Goal: Information Seeking & Learning: Learn about a topic

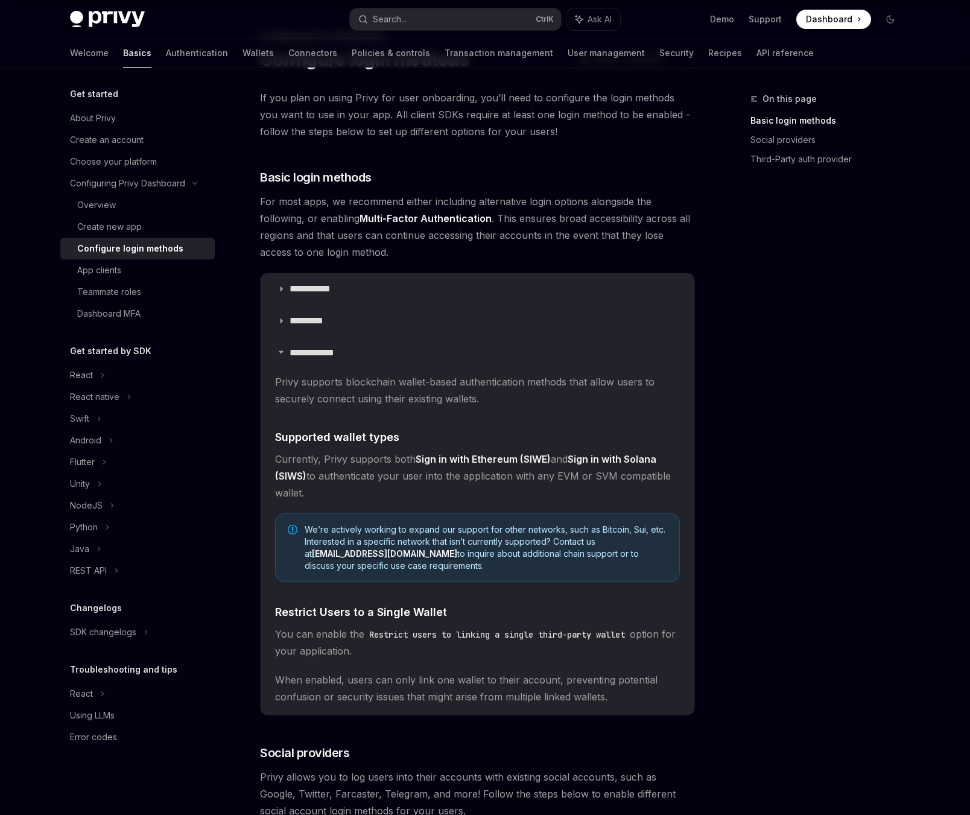
scroll to position [63, 0]
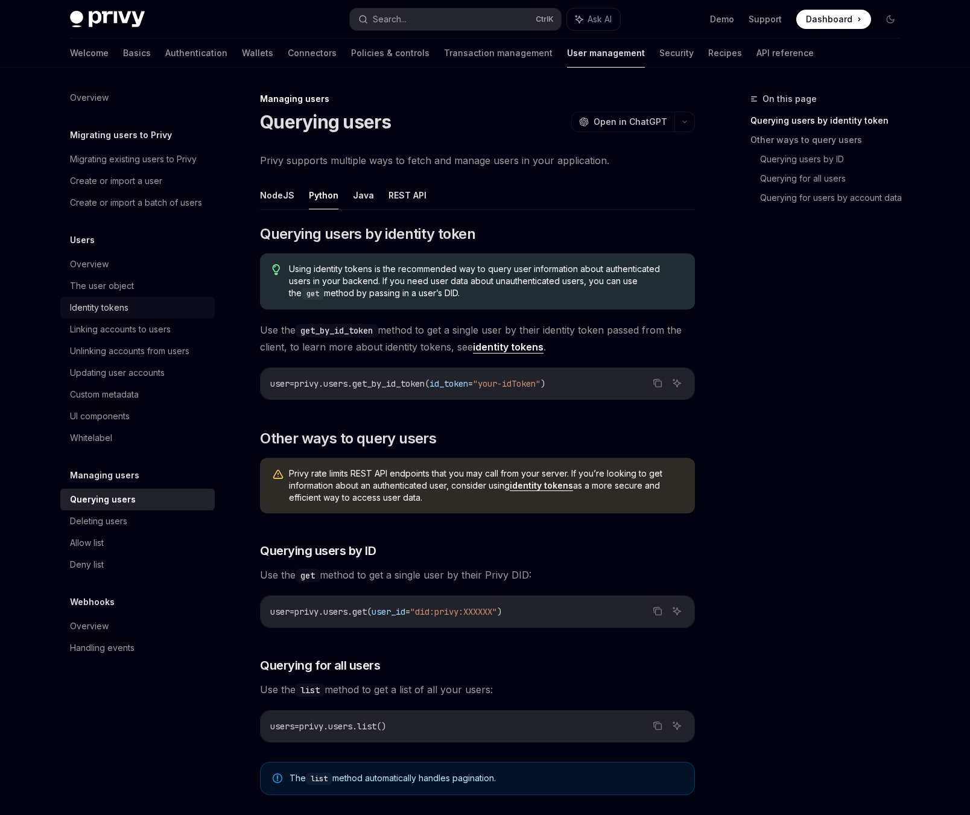
click at [140, 313] on div "Identity tokens" at bounding box center [139, 307] width 138 height 14
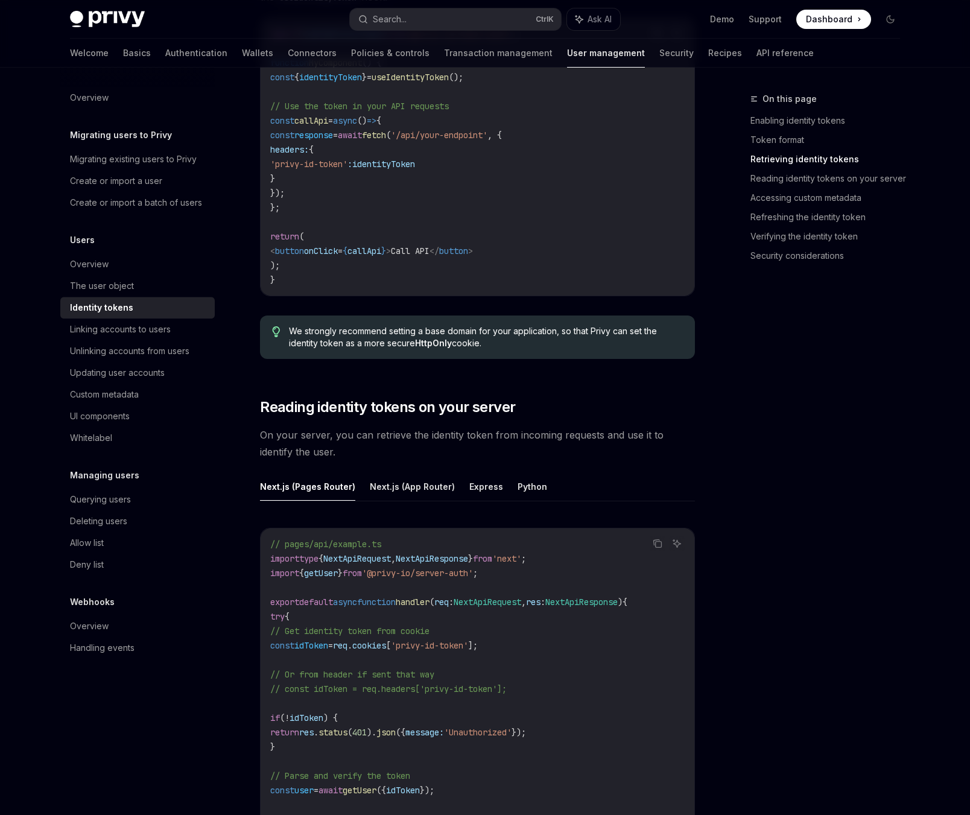
scroll to position [1317, 0]
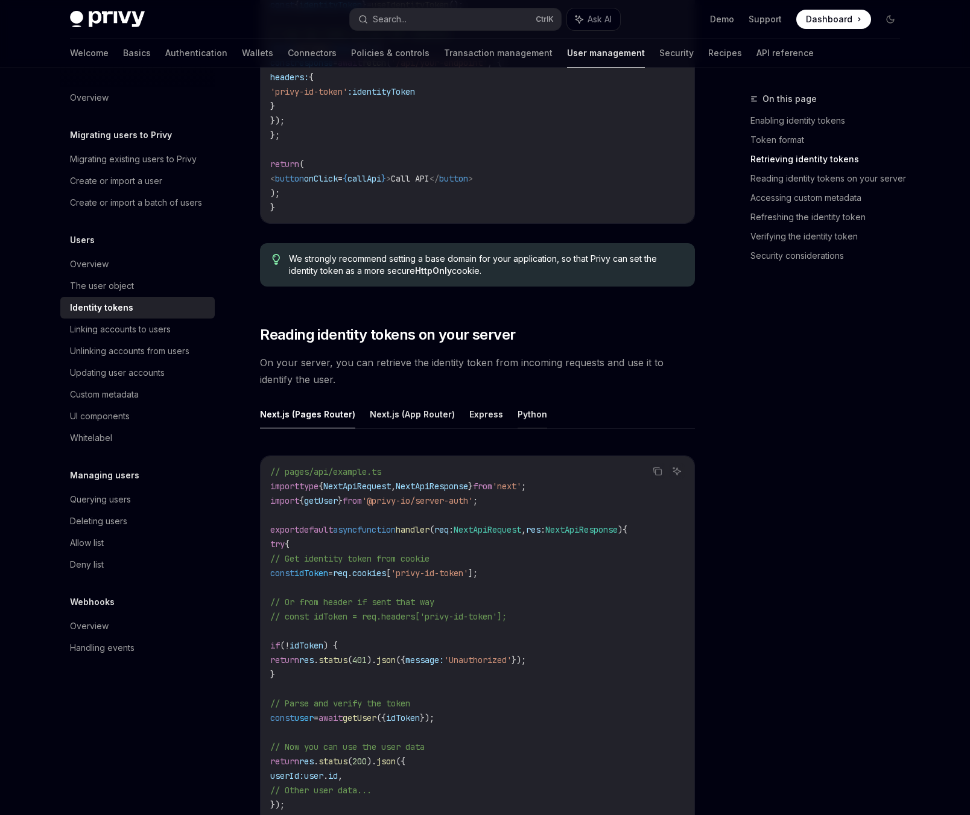
click at [519, 417] on button "Python" at bounding box center [533, 414] width 30 height 28
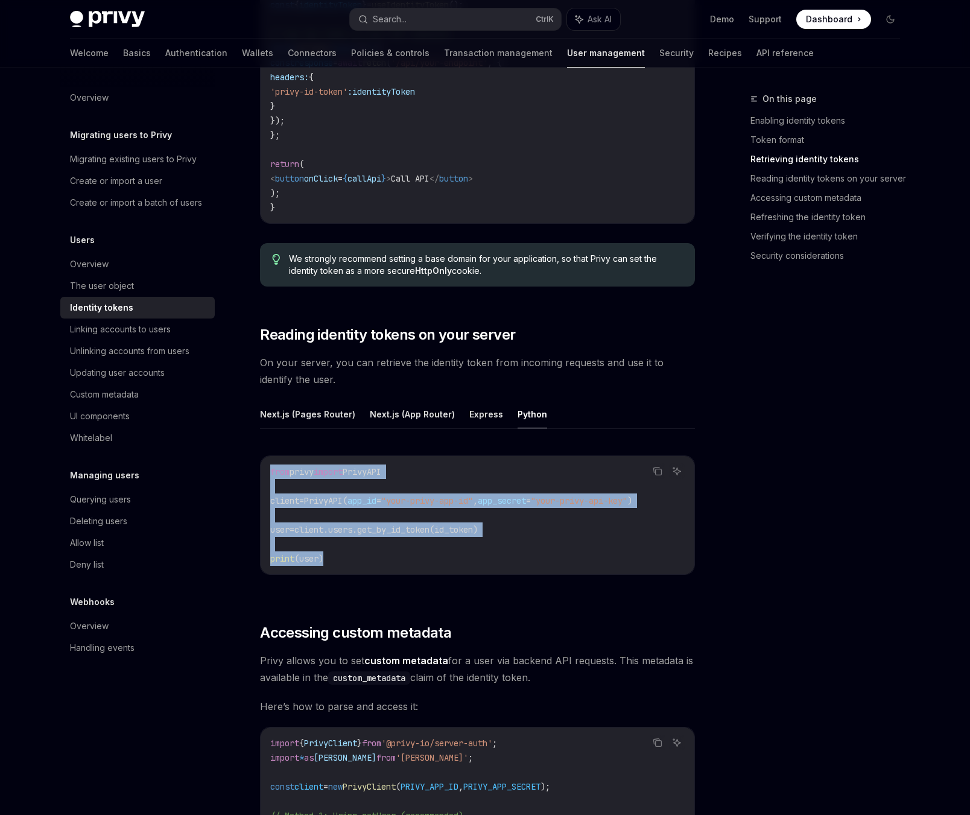
drag, startPoint x: 338, startPoint y: 558, endPoint x: 241, endPoint y: 464, distance: 135.2
click at [261, 464] on div "from privy import PrivyAPI client = PrivyAPI( app_id = "your-privy-app-id" , ap…" at bounding box center [478, 515] width 434 height 118
copy code "from privy import PrivyAPI client = PrivyAPI( app_id = "your-privy-app-id" , ap…"
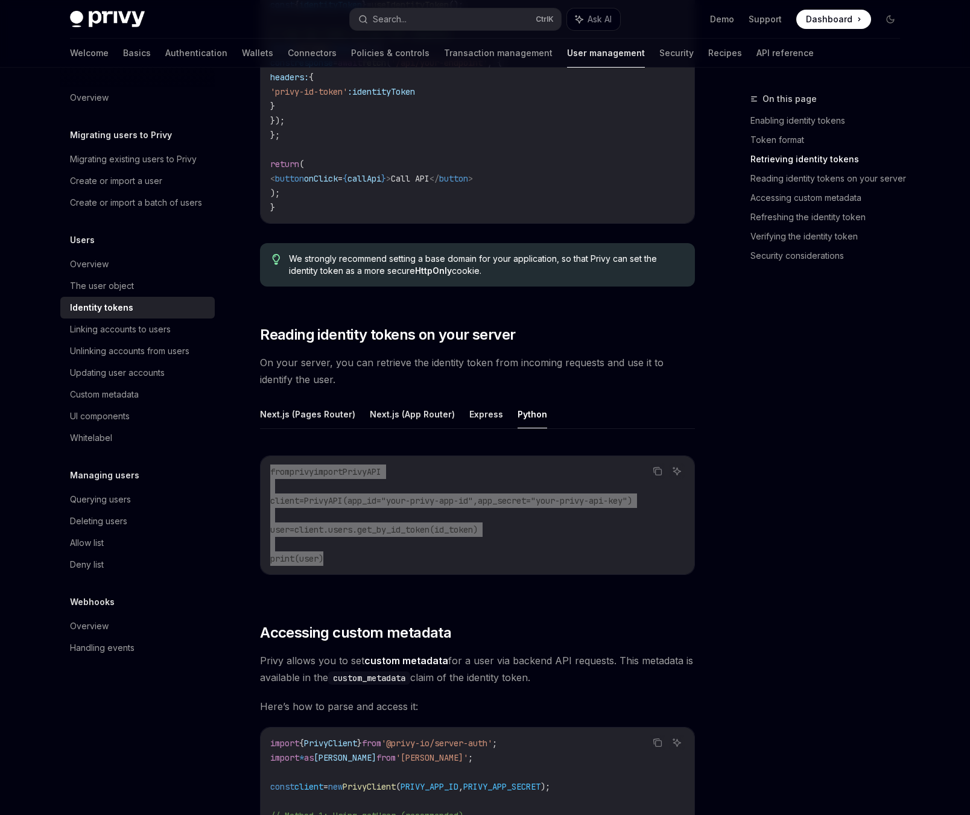
click at [928, 385] on div "Overview Migrating users to Privy Migrating existing users to Privy Create or i…" at bounding box center [485, 775] width 888 height 4050
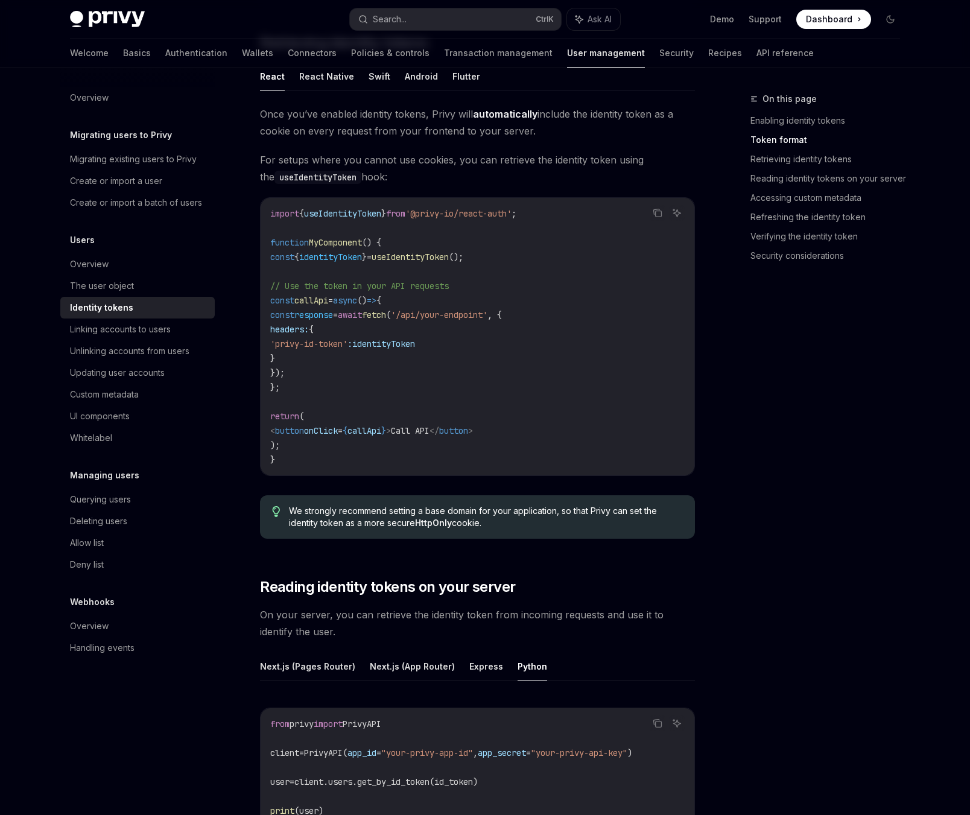
scroll to position [1066, 0]
click at [115, 340] on link "Linking accounts to users" at bounding box center [137, 329] width 154 height 22
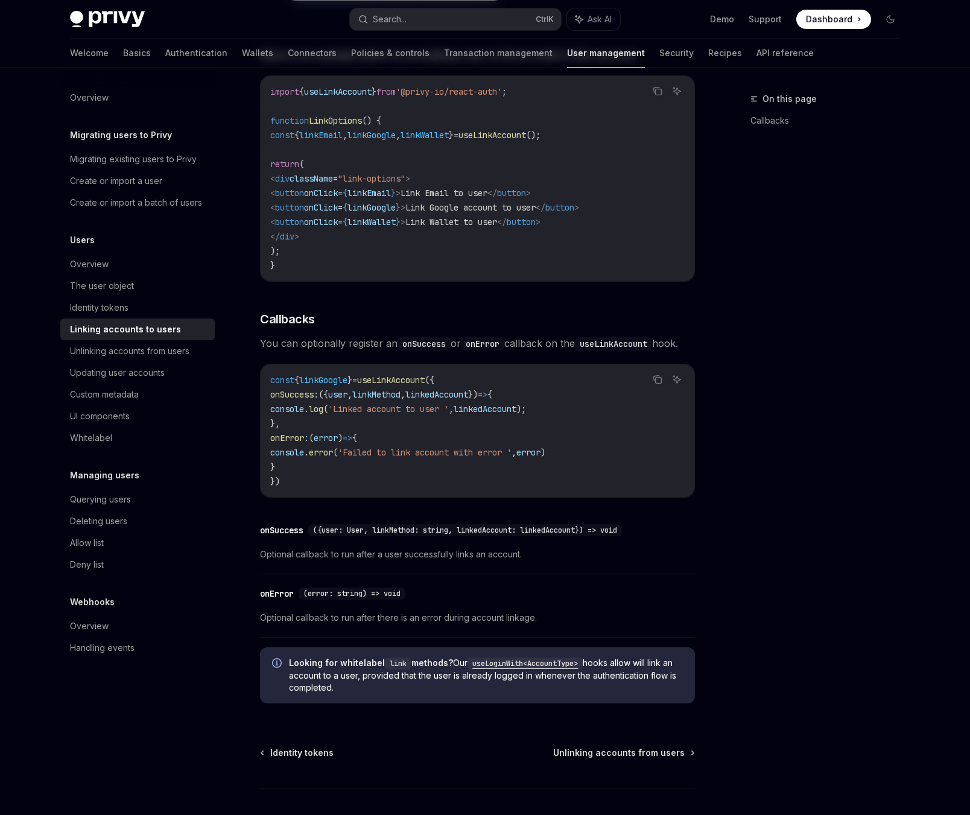
type textarea "*"
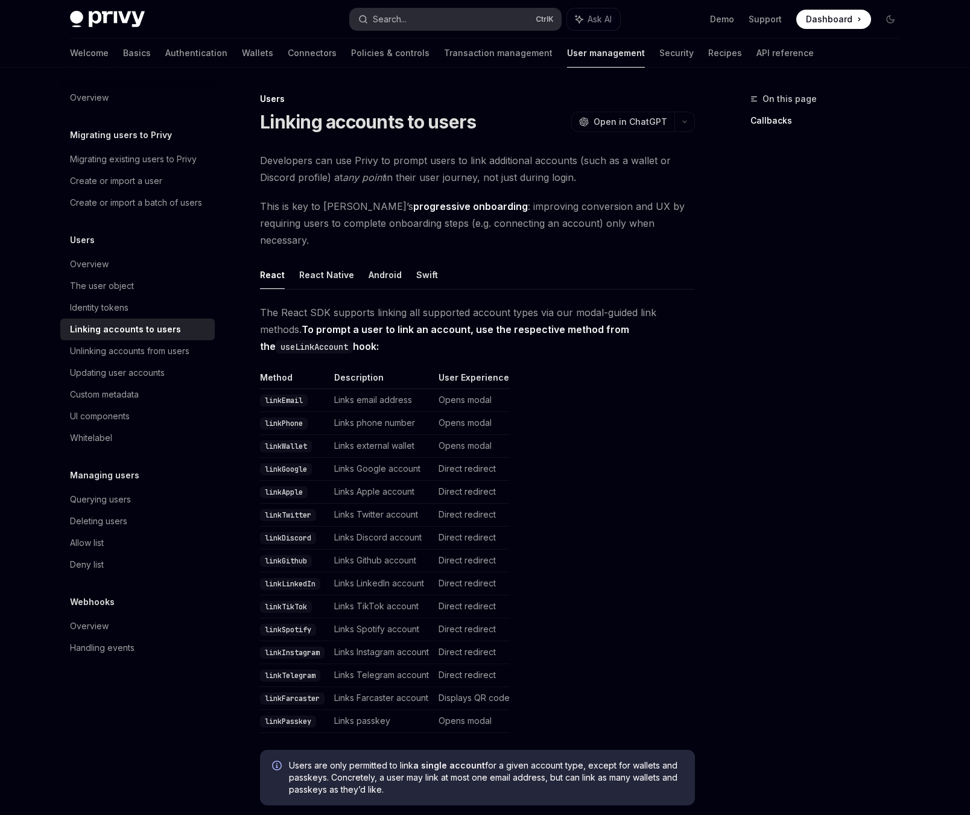
click at [448, 21] on button "Search... Ctrl K" at bounding box center [455, 19] width 211 height 22
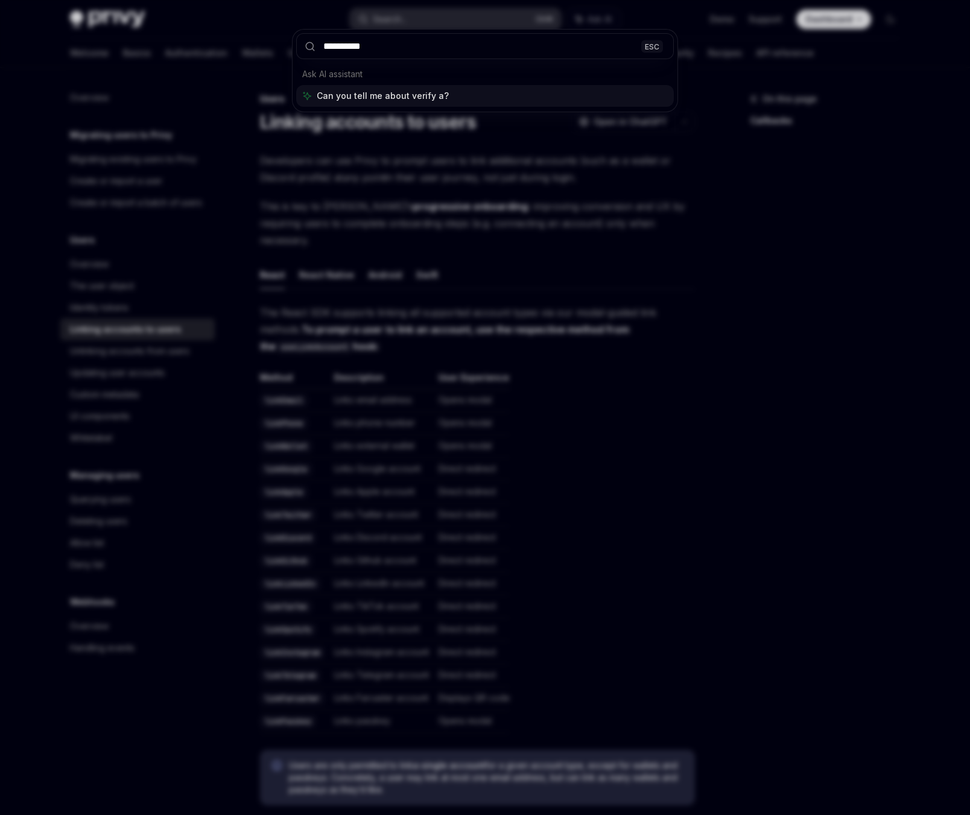
type input "**********"
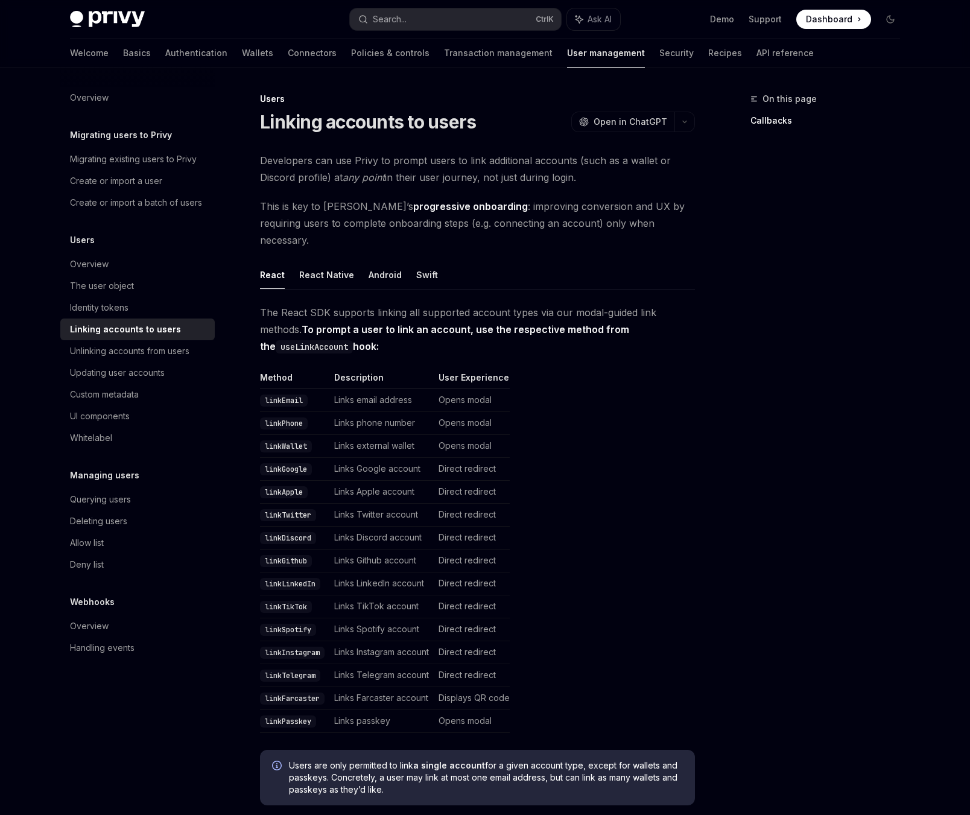
scroll to position [376, 0]
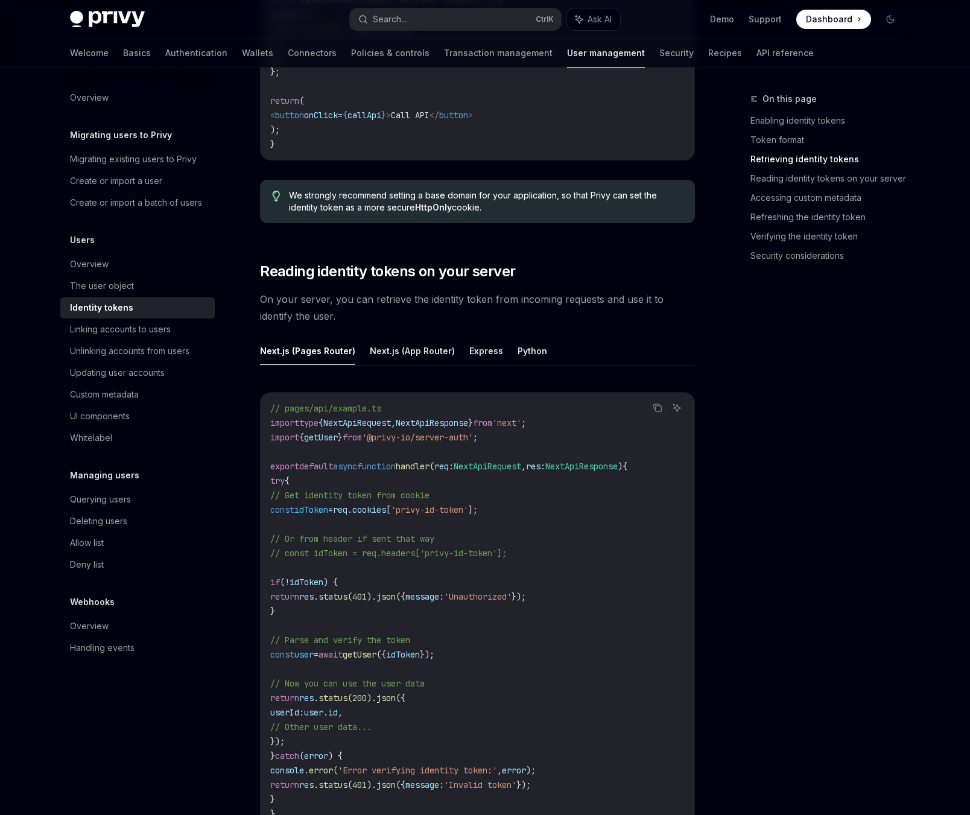
scroll to position [1130, 0]
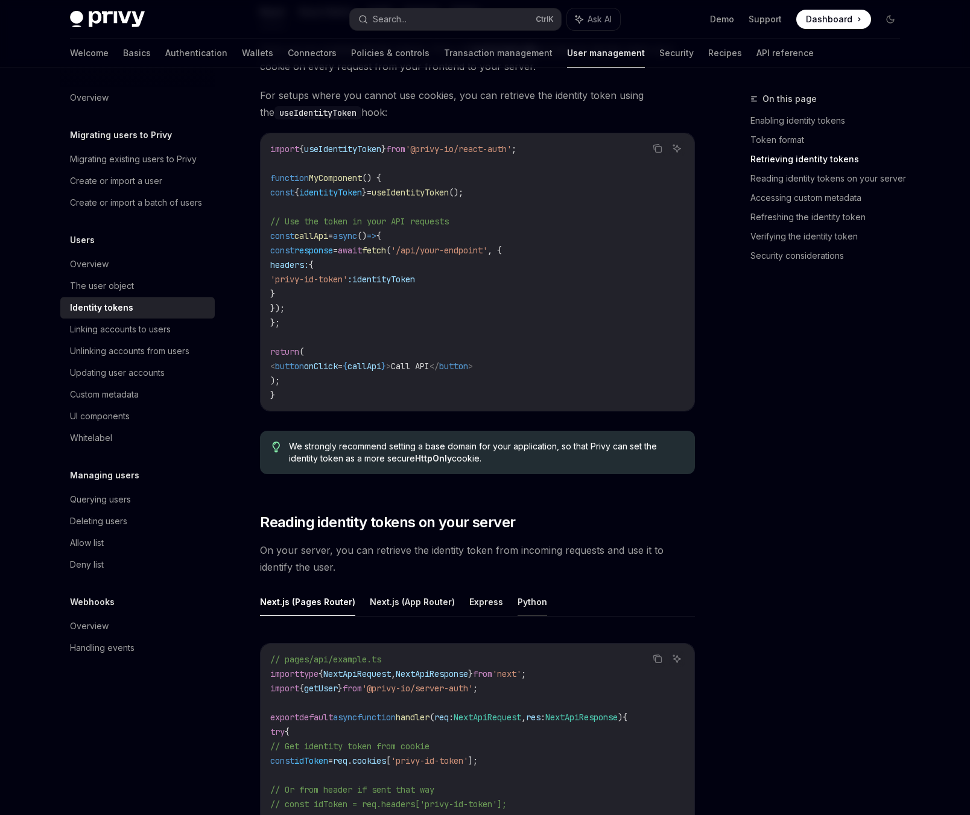
click at [518, 605] on button "Python" at bounding box center [533, 602] width 30 height 28
type textarea "*"
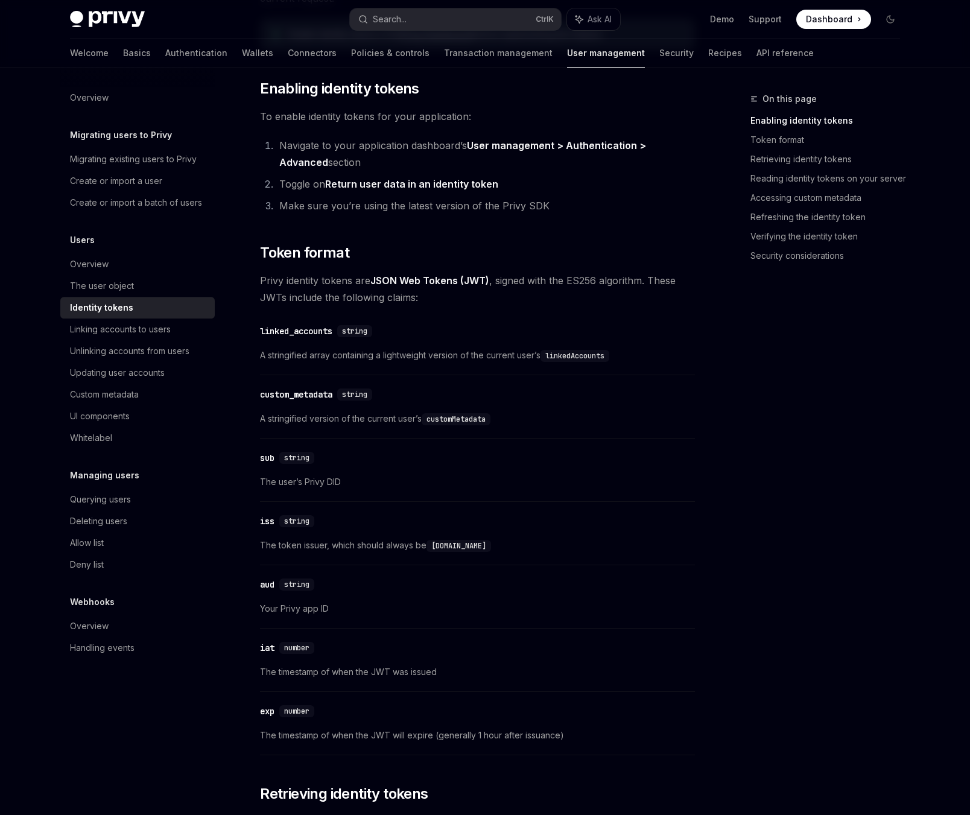
scroll to position [628, 0]
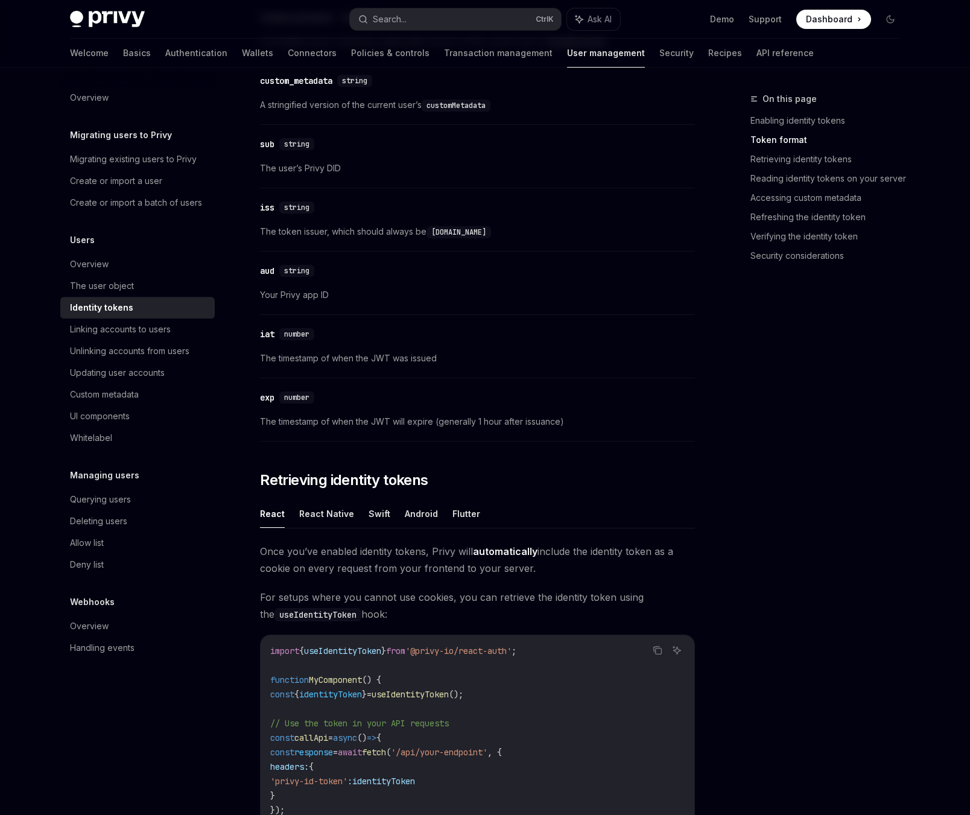
click at [196, 794] on div "Overview Migrating users to Privy Migrating existing users to Privy Create or i…" at bounding box center [147, 441] width 174 height 747
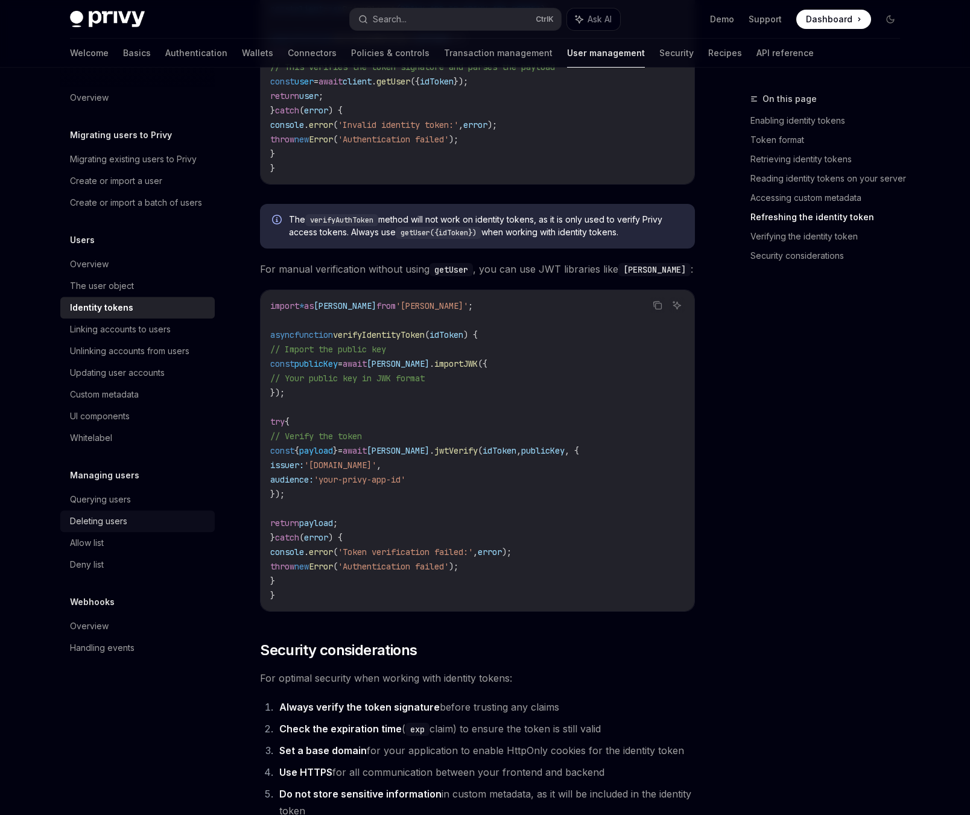
scroll to position [3297, 0]
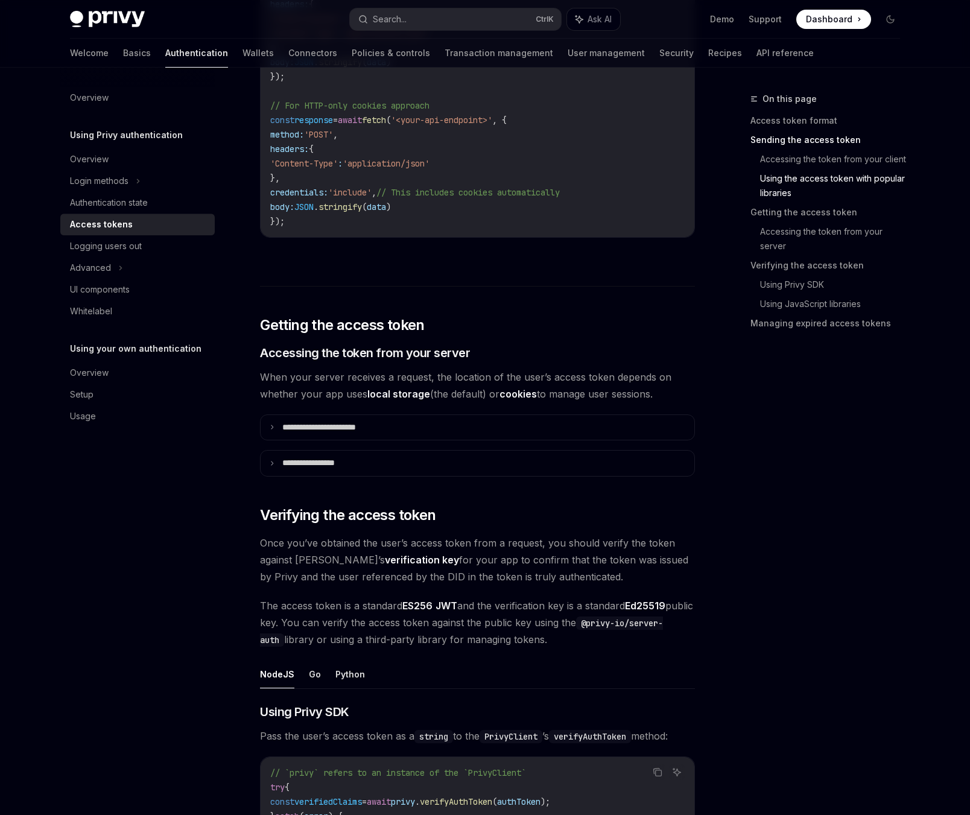
scroll to position [1317, 0]
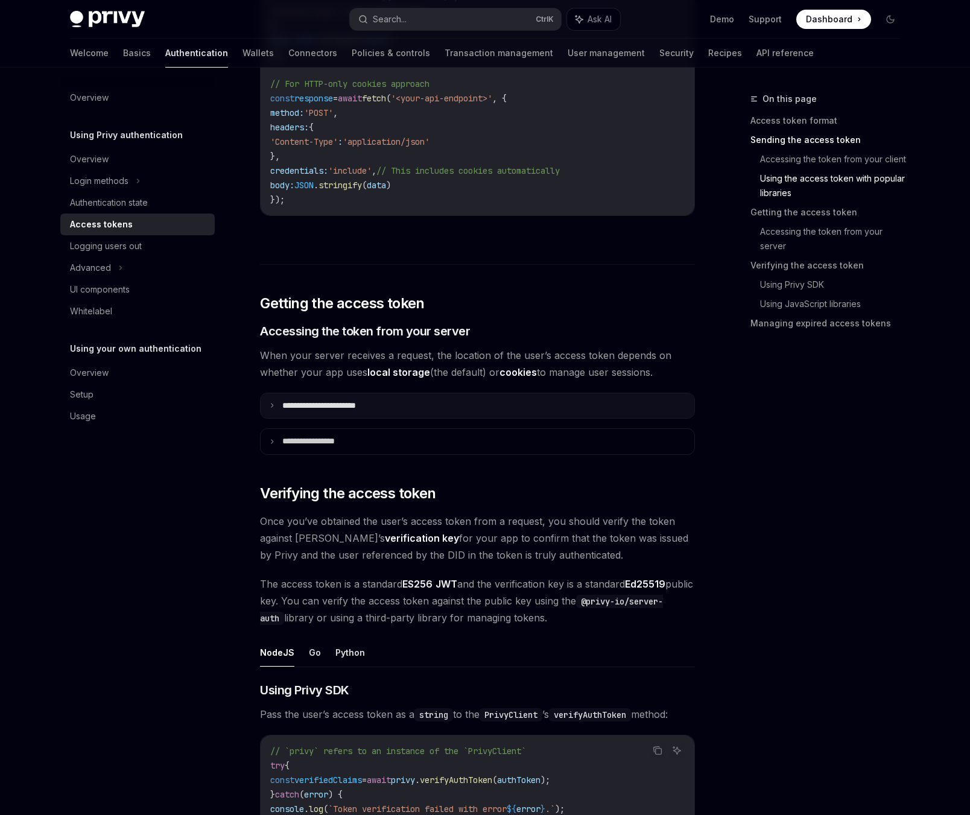
click at [322, 407] on p "**********" at bounding box center [332, 406] width 101 height 11
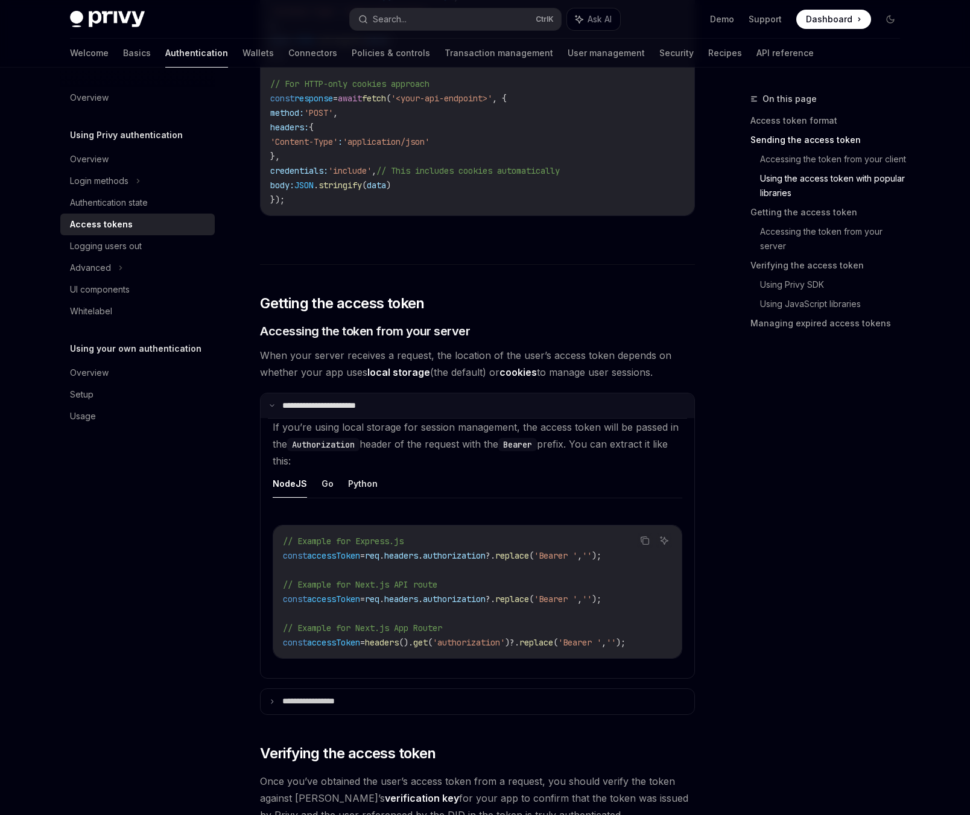
click at [320, 404] on p "**********" at bounding box center [330, 406] width 97 height 11
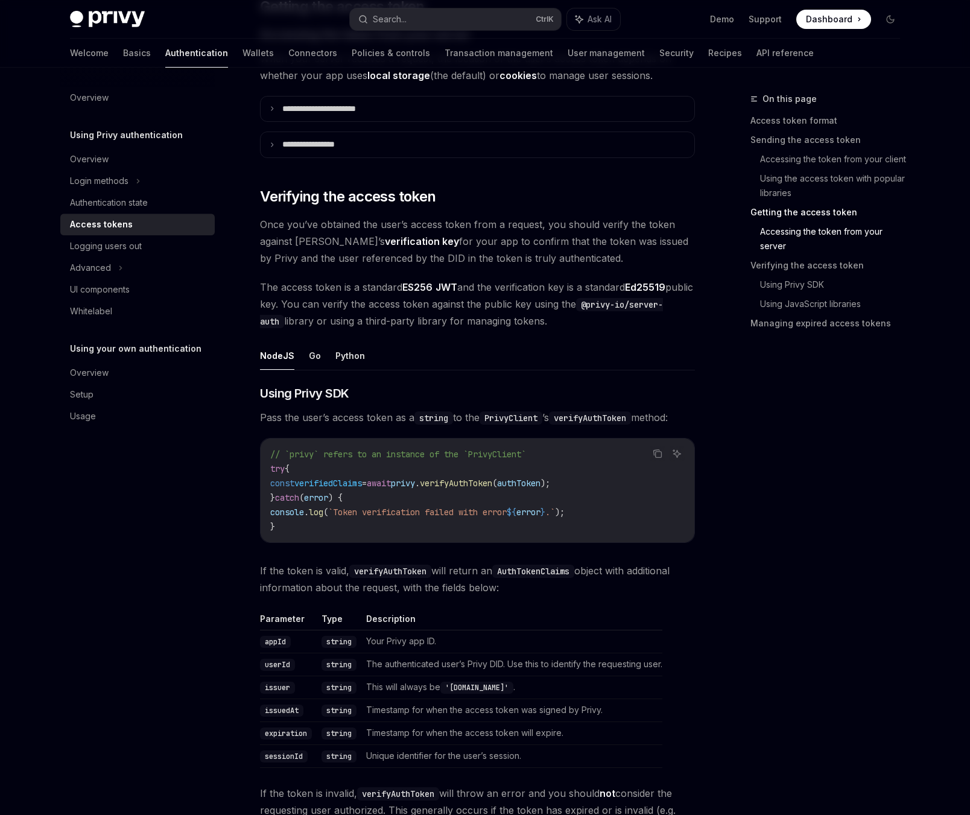
scroll to position [1694, 0]
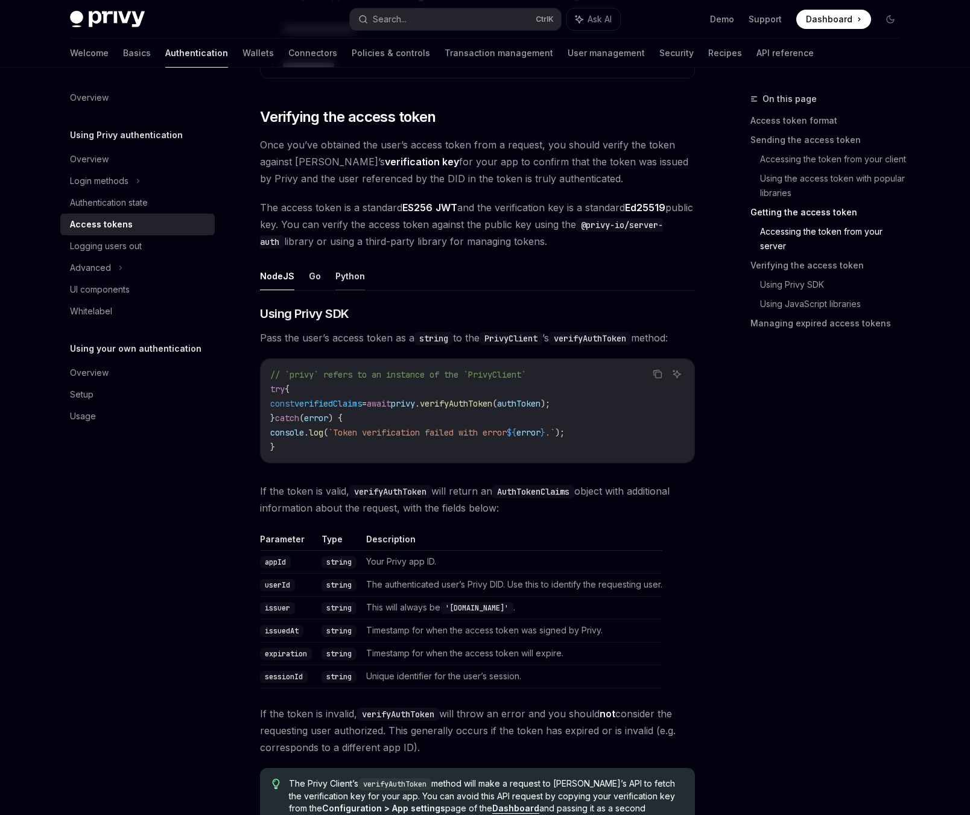
click at [349, 264] on button "Python" at bounding box center [350, 276] width 30 height 28
type textarea "*"
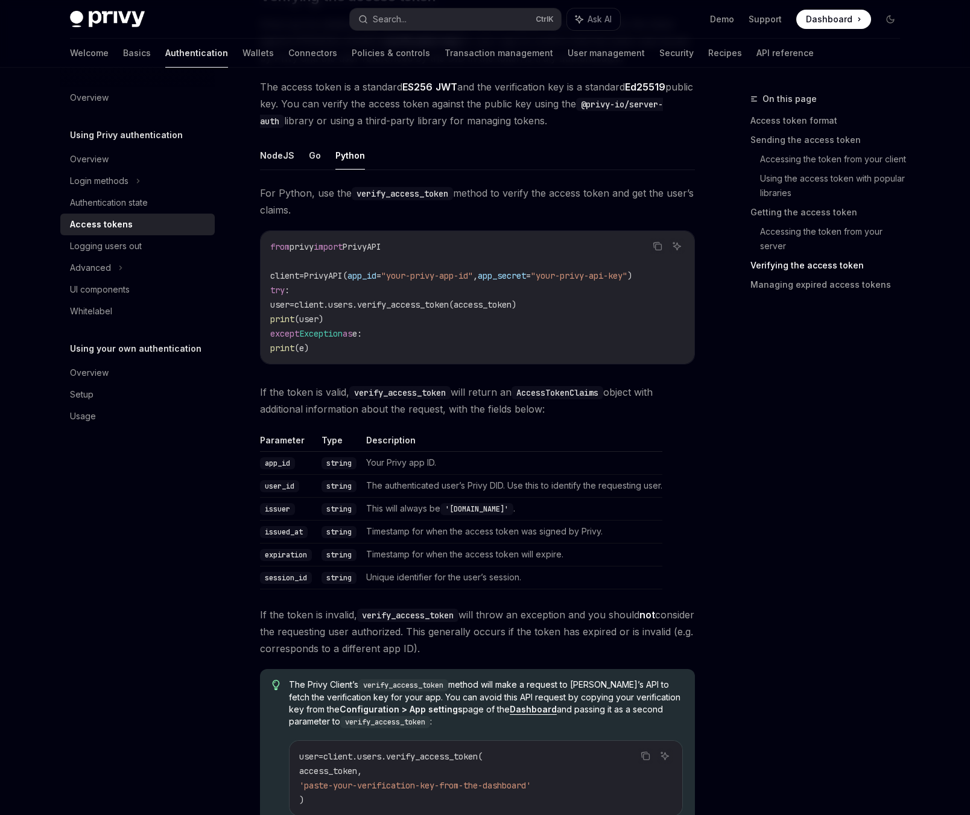
scroll to position [1819, 0]
